Goal: Task Accomplishment & Management: Manage account settings

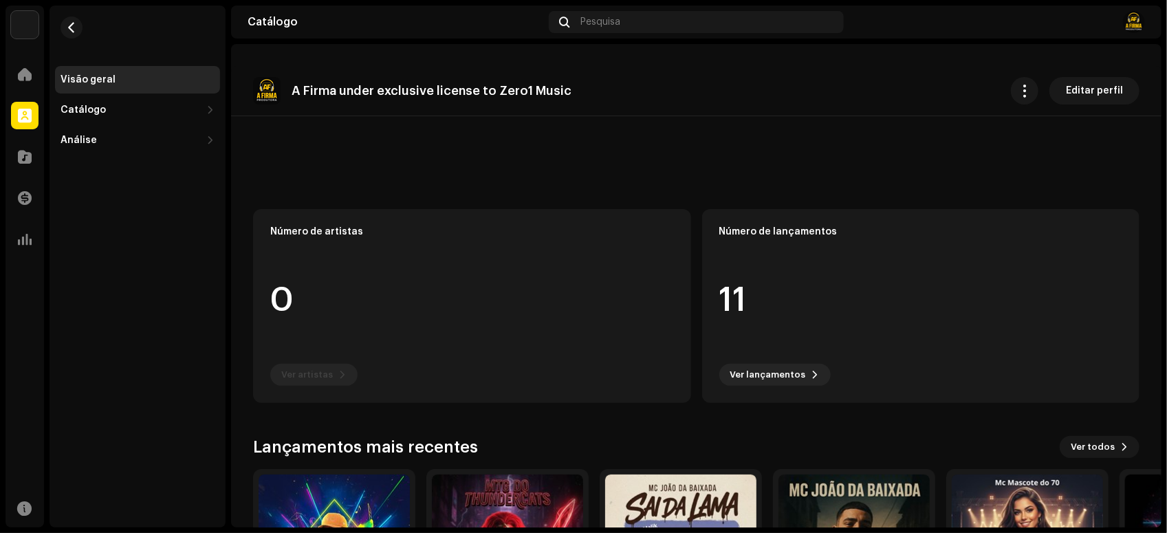
scroll to position [160, 0]
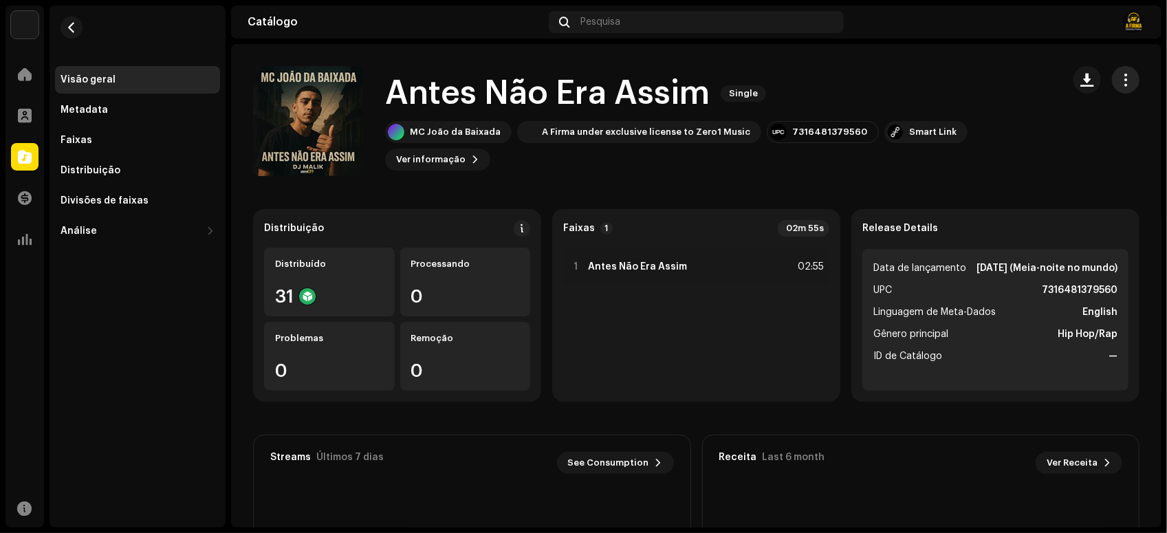
click at [1120, 74] on span "button" at bounding box center [1126, 79] width 13 height 11
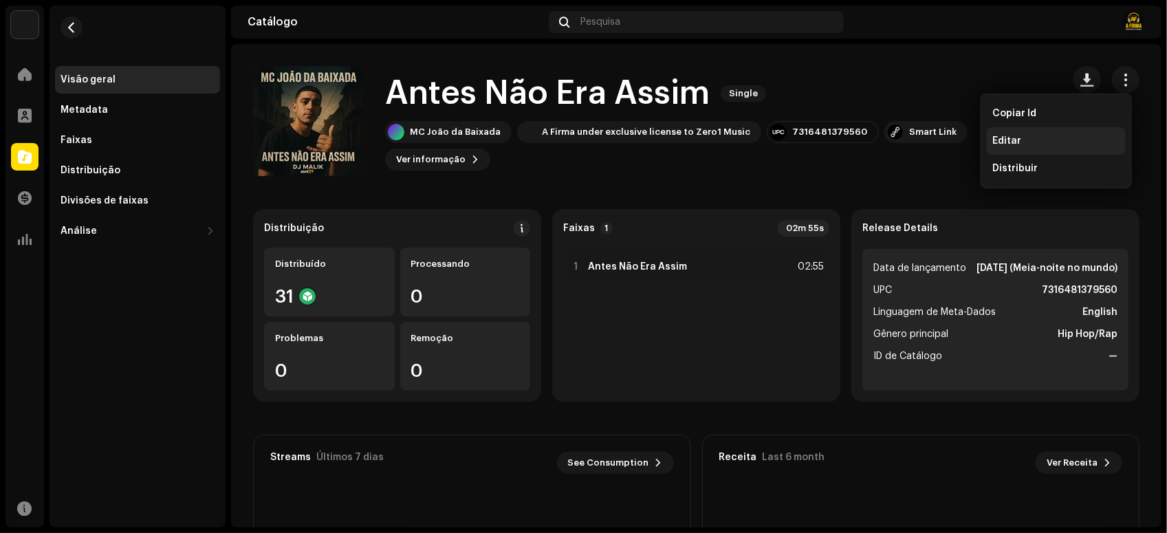
click at [1018, 133] on div "Editar" at bounding box center [1056, 141] width 139 height 28
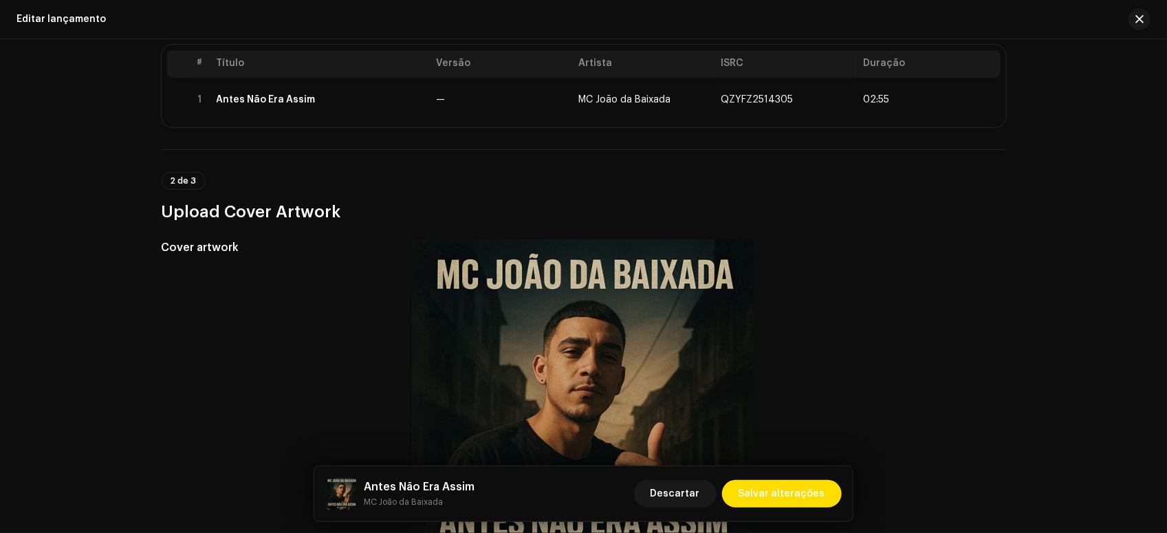
scroll to position [258, 0]
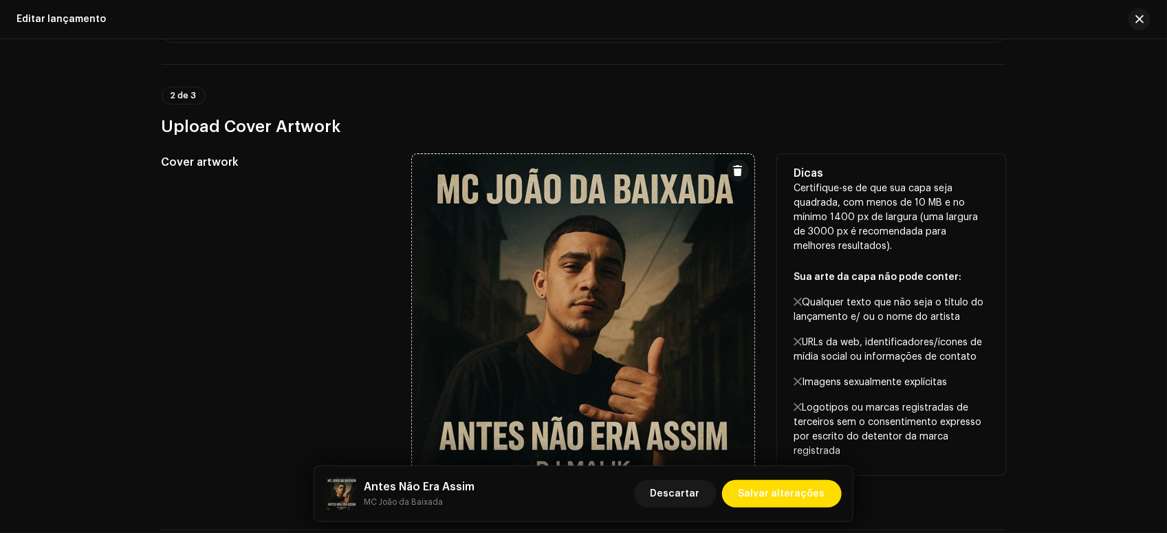
click at [732, 163] on button at bounding box center [738, 171] width 22 height 22
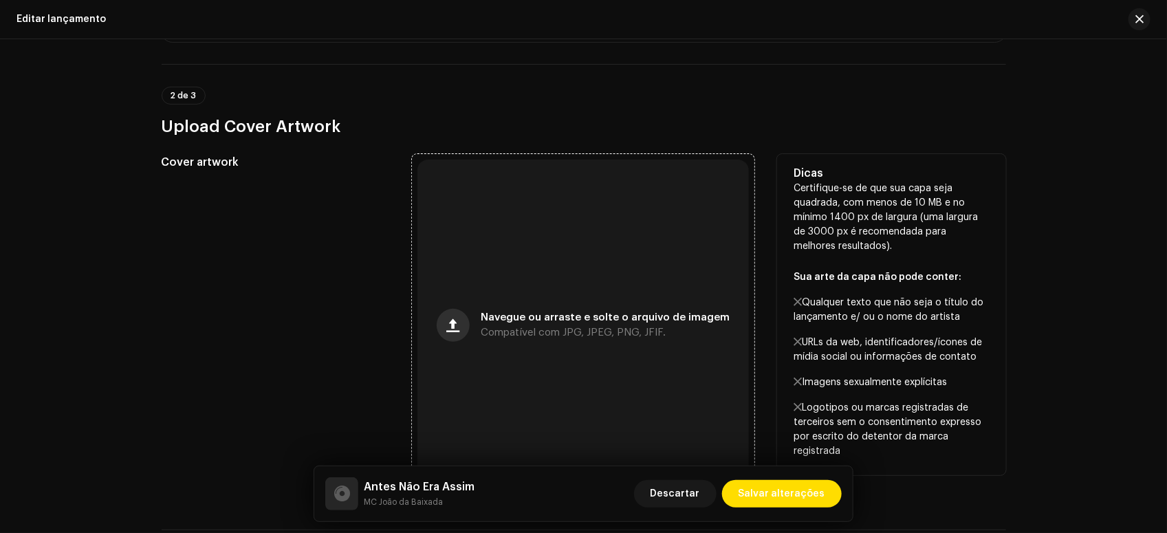
click at [457, 321] on span "button" at bounding box center [453, 325] width 13 height 11
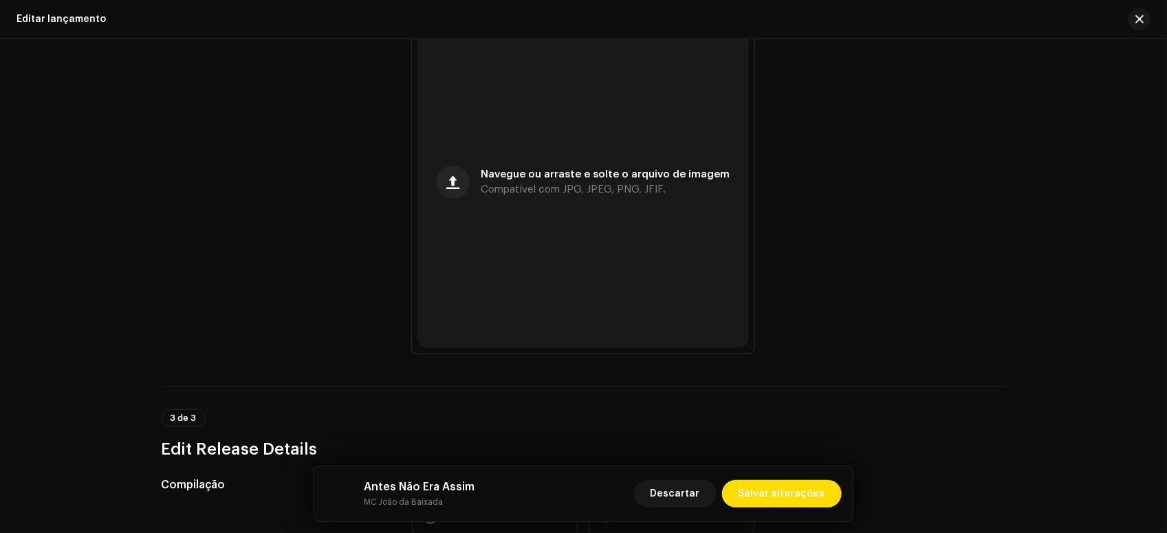
scroll to position [430, 0]
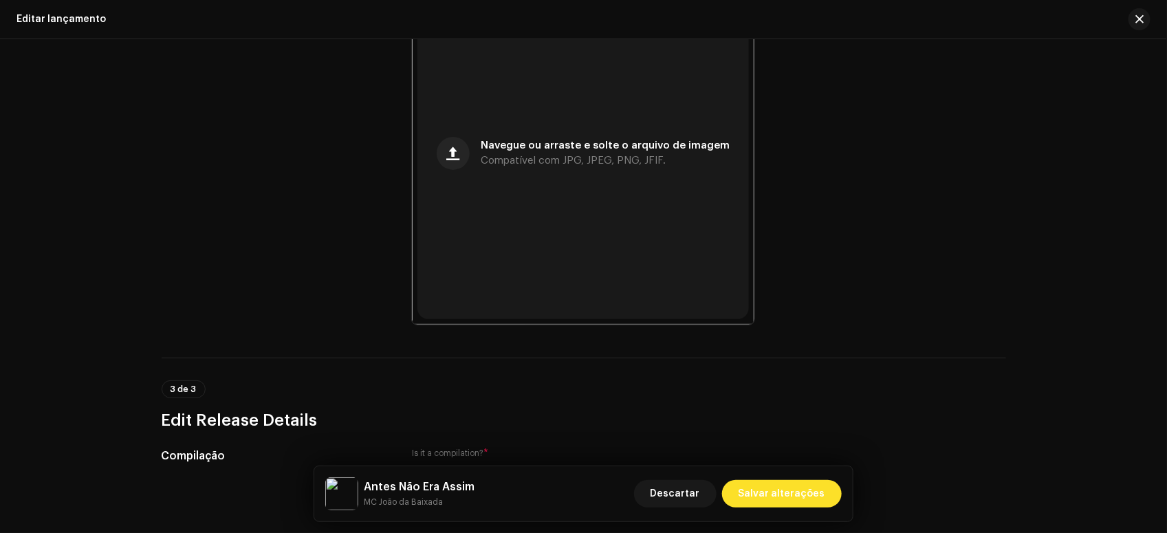
click at [785, 490] on span "Salvar alterações" at bounding box center [782, 494] width 87 height 28
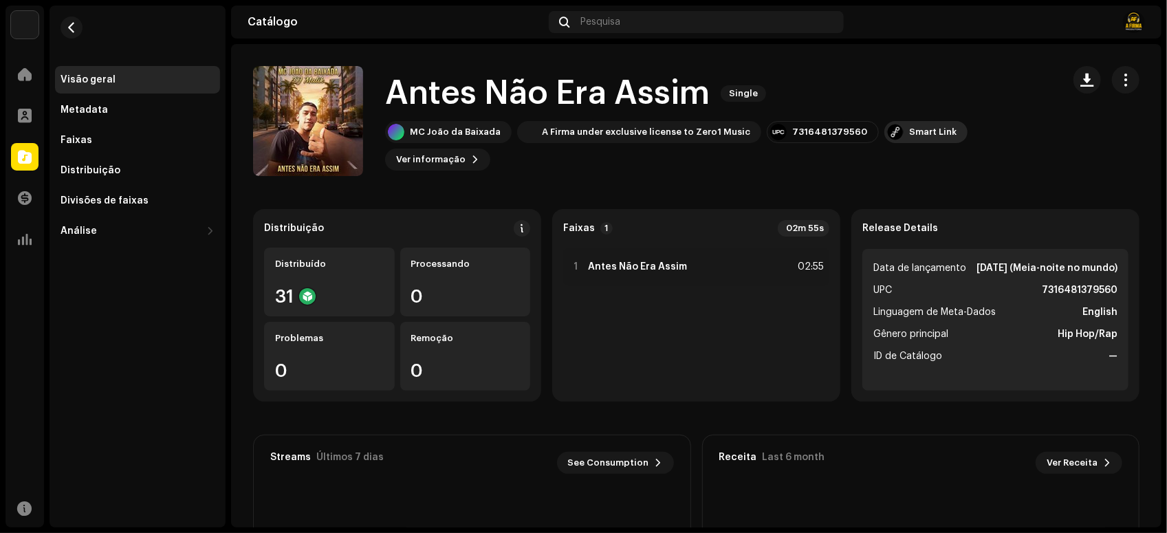
click at [909, 132] on div "Smart Link" at bounding box center [932, 132] width 47 height 11
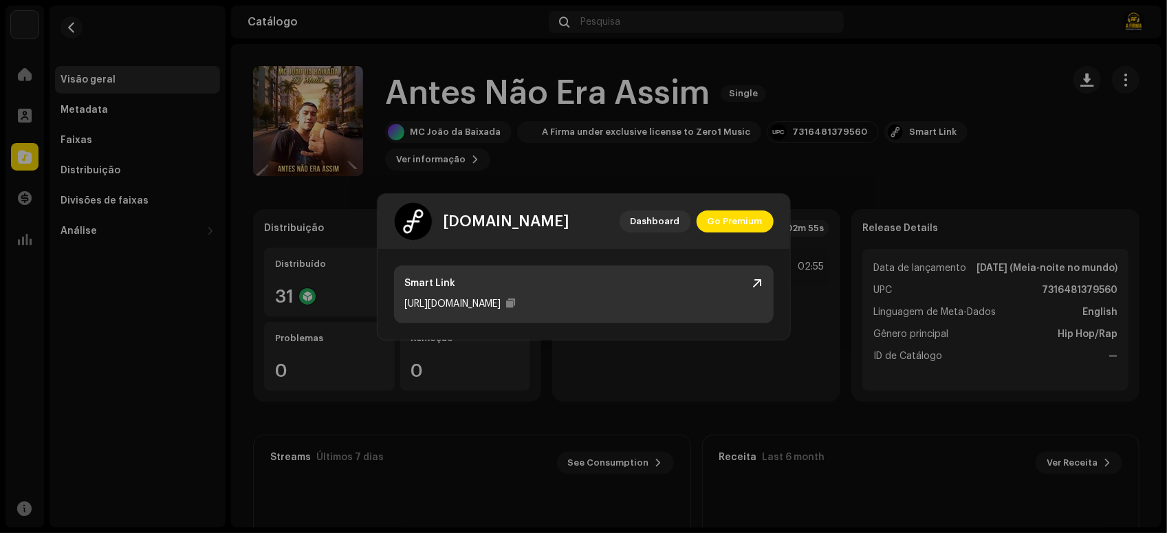
click at [561, 284] on div "Smart Link" at bounding box center [584, 283] width 358 height 14
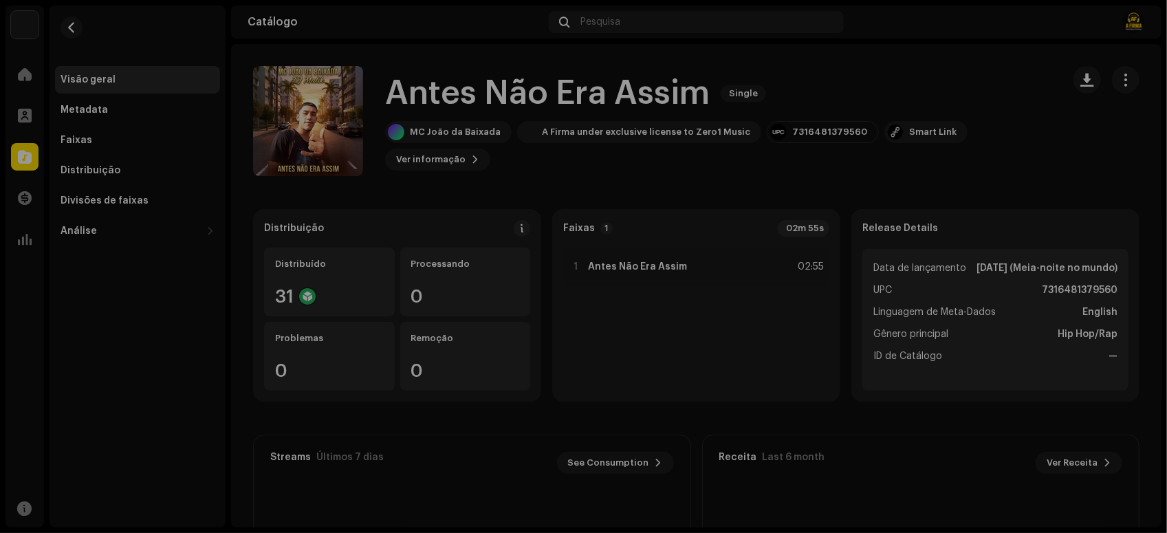
click at [970, 95] on div "feature.fm Dashboard Go Premium Smart Link https://ffm.to/mc-joao-da-baixada-an…" at bounding box center [583, 266] width 1167 height 533
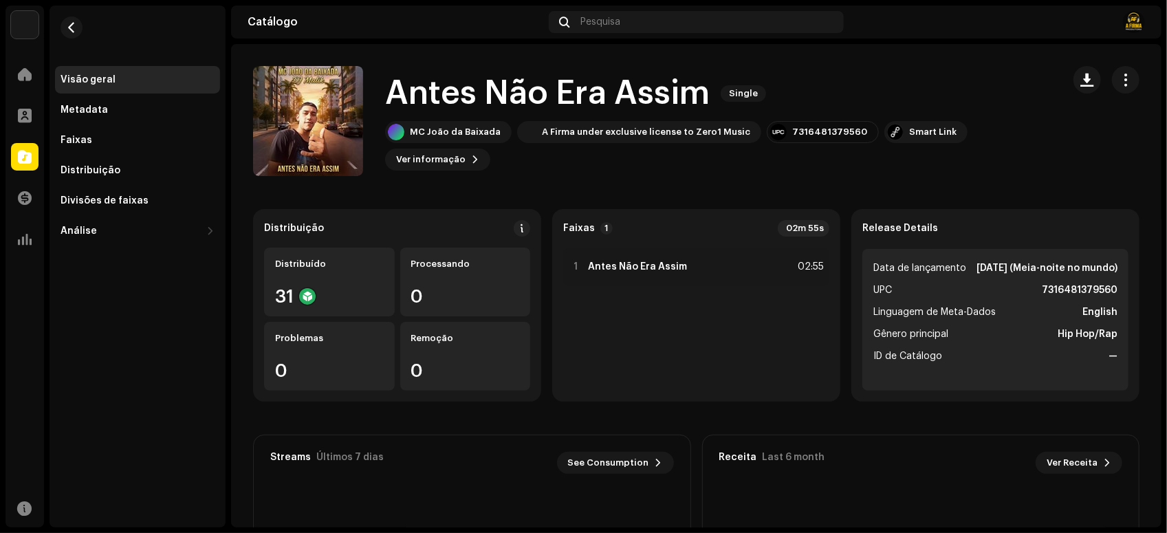
click at [640, 168] on div "MC [PERSON_NAME] da Baixada A Firma under exclusive license to Zero1 Music 7316…" at bounding box center [718, 146] width 666 height 50
click at [25, 111] on span at bounding box center [25, 115] width 14 height 11
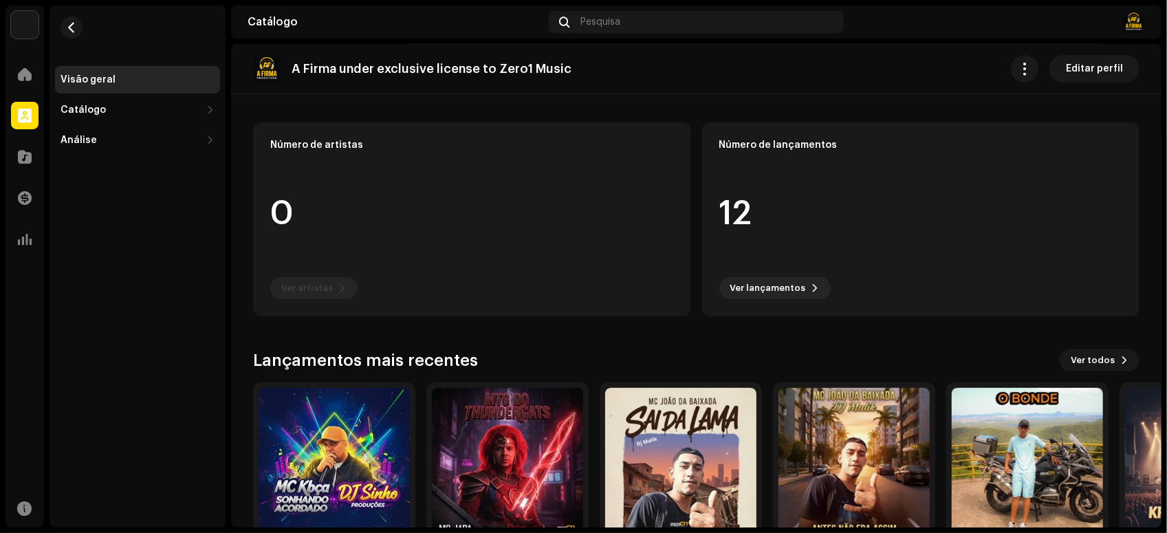
scroll to position [160, 0]
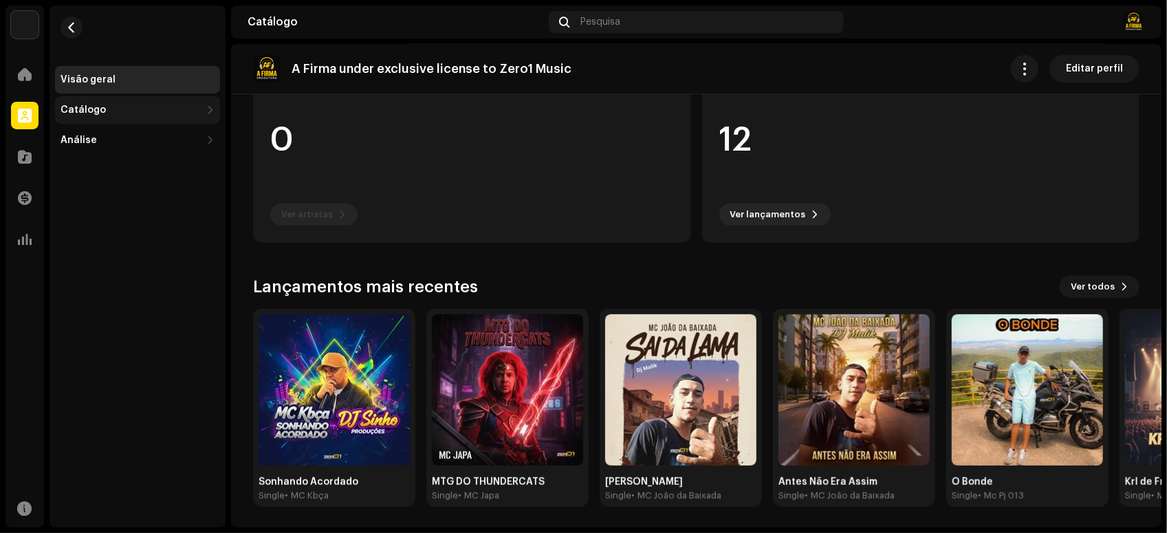
click at [93, 105] on div "Catálogo" at bounding box center [83, 110] width 45 height 11
click at [98, 129] on div "Lançamentos" at bounding box center [137, 141] width 165 height 28
